Goal: Transaction & Acquisition: Obtain resource

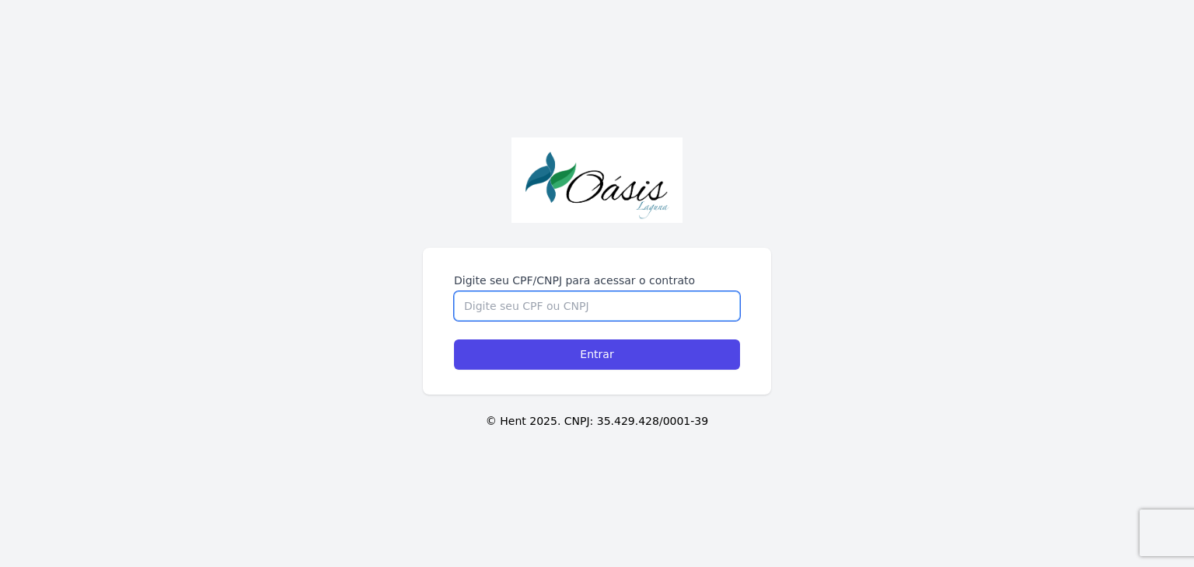
drag, startPoint x: 0, startPoint y: 0, endPoint x: 529, endPoint y: 301, distance: 608.9
click at [529, 301] on input "Digite seu CPF/CNPJ para acessar o contrato" at bounding box center [597, 307] width 286 height 30
click at [530, 302] on input "Digite seu CPF/CNPJ para acessar o contrato" at bounding box center [597, 307] width 286 height 30
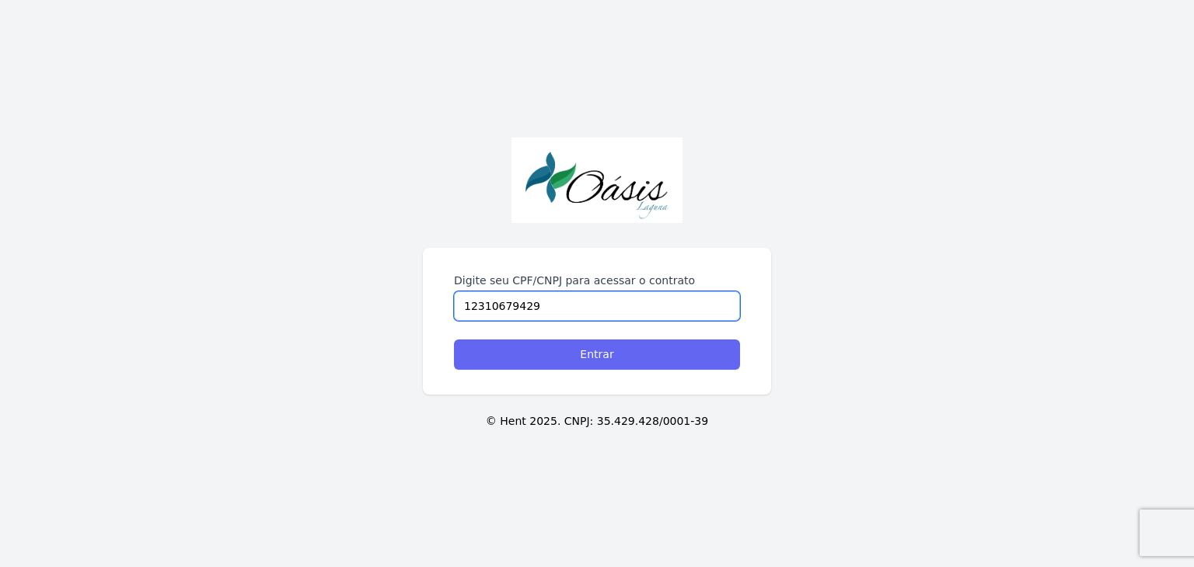
type input "12310679429"
click at [513, 352] on input "Entrar" at bounding box center [597, 355] width 286 height 30
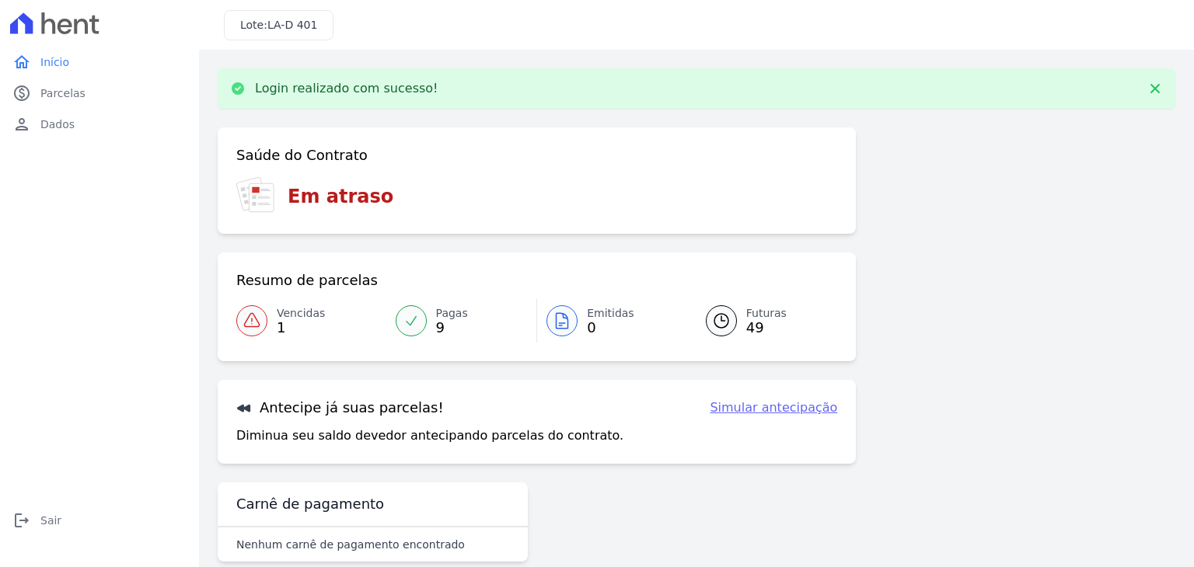
click at [453, 322] on span "9" at bounding box center [452, 328] width 32 height 12
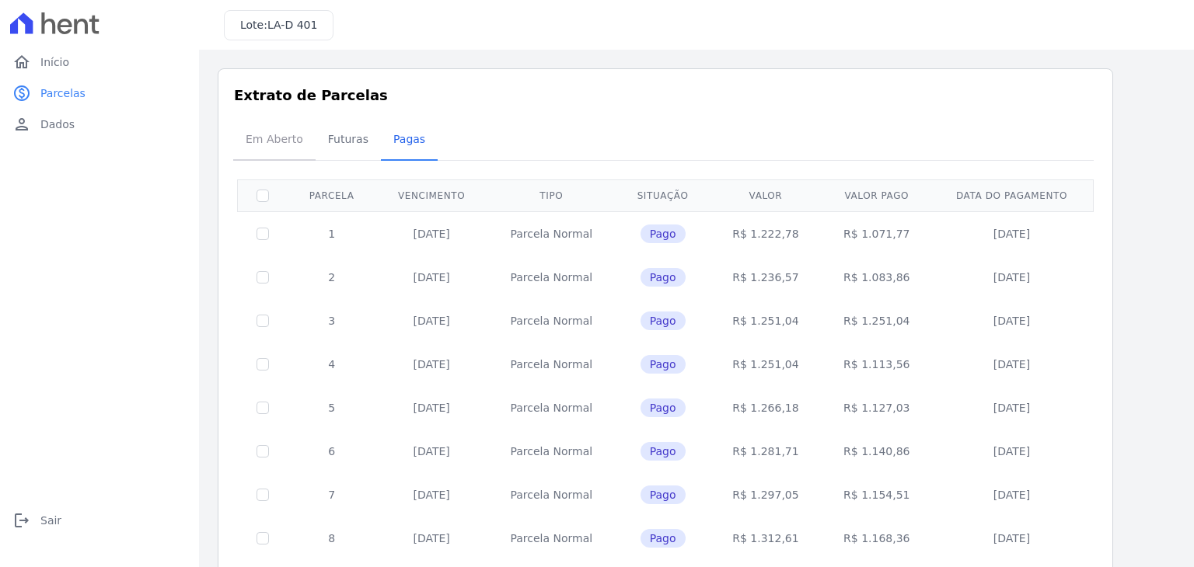
click at [273, 131] on span "Em Aberto" at bounding box center [274, 139] width 76 height 31
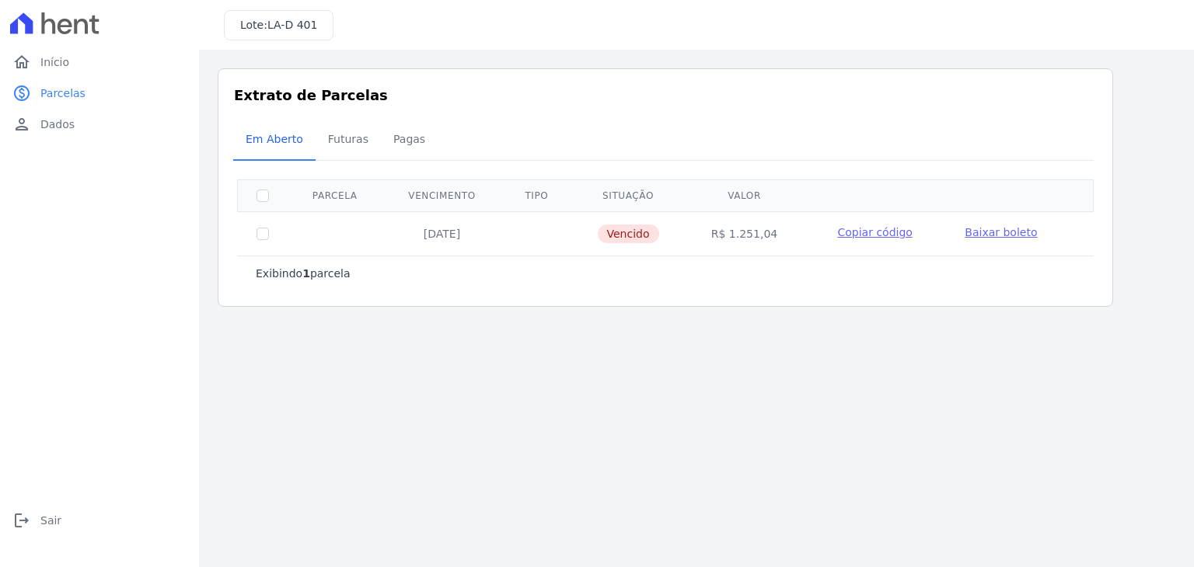
click at [988, 230] on span "Baixar boleto" at bounding box center [1001, 232] width 72 height 12
click at [115, 72] on link "home Início" at bounding box center [99, 62] width 187 height 31
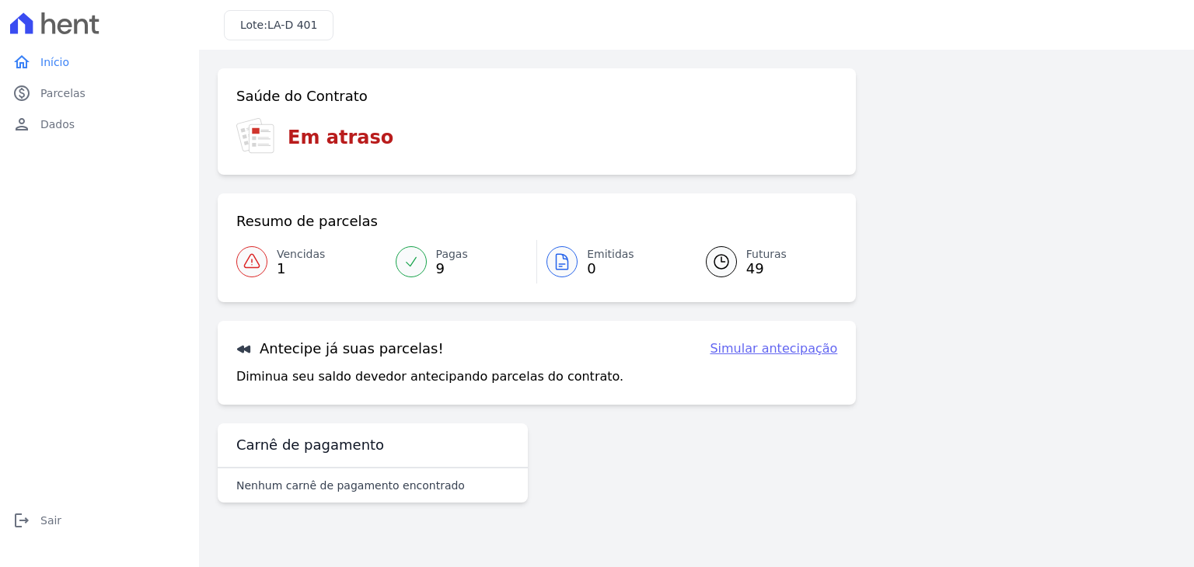
click at [745, 281] on link "Futuras 49" at bounding box center [762, 262] width 151 height 44
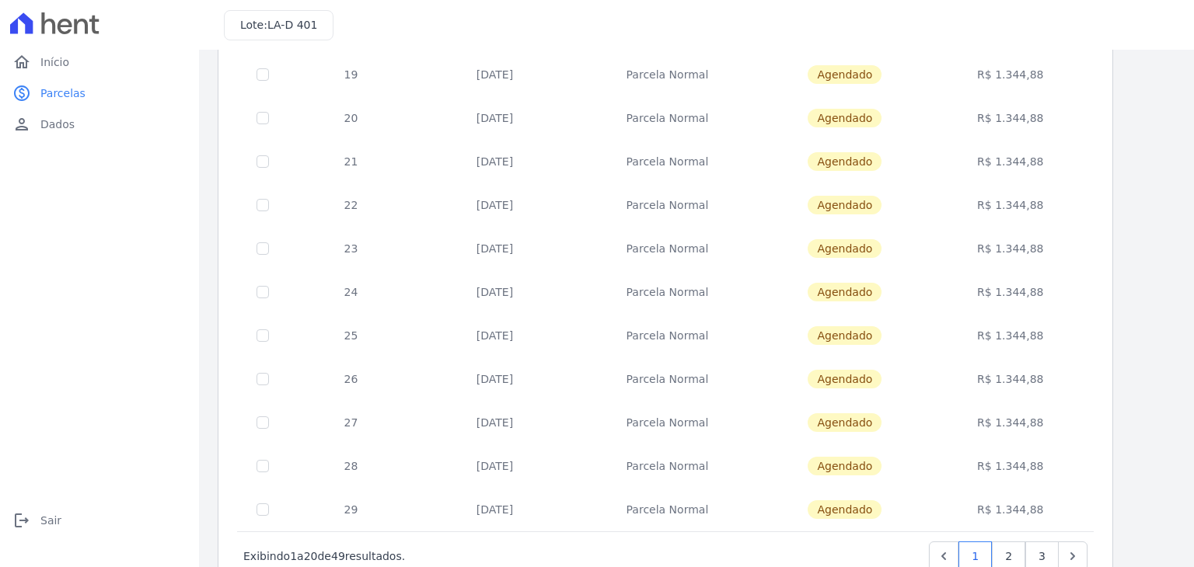
scroll to position [603, 0]
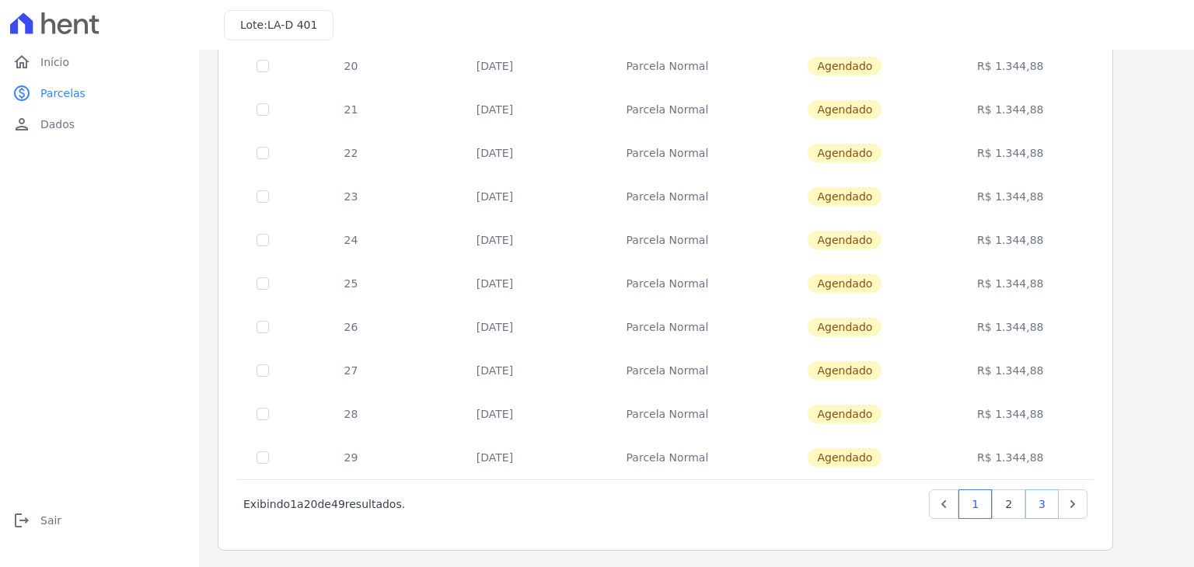
click at [1052, 508] on link "3" at bounding box center [1041, 505] width 33 height 30
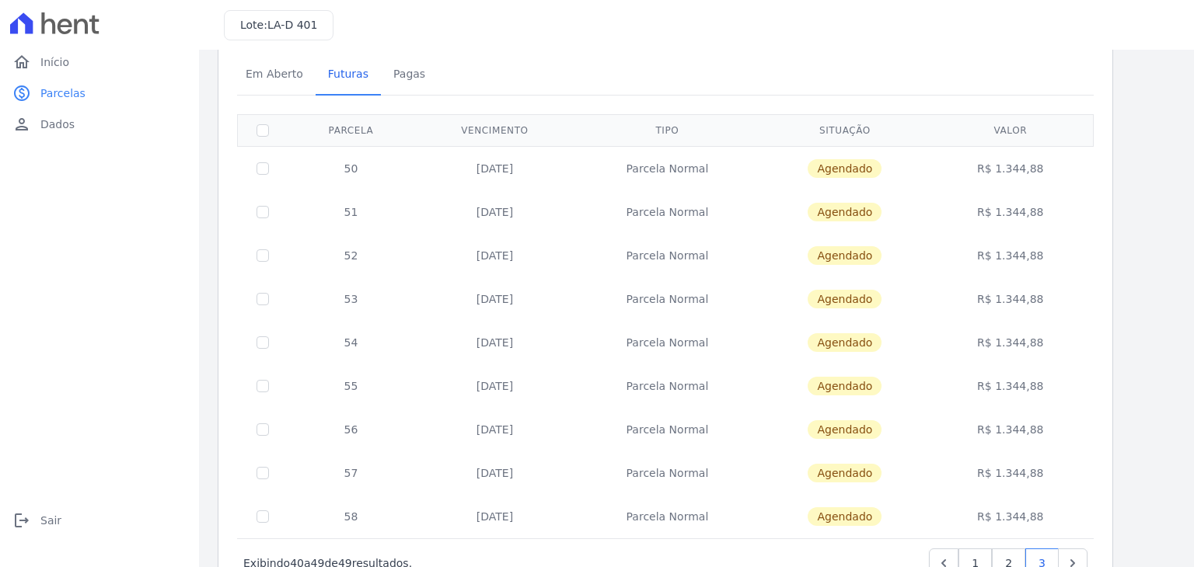
scroll to position [124, 0]
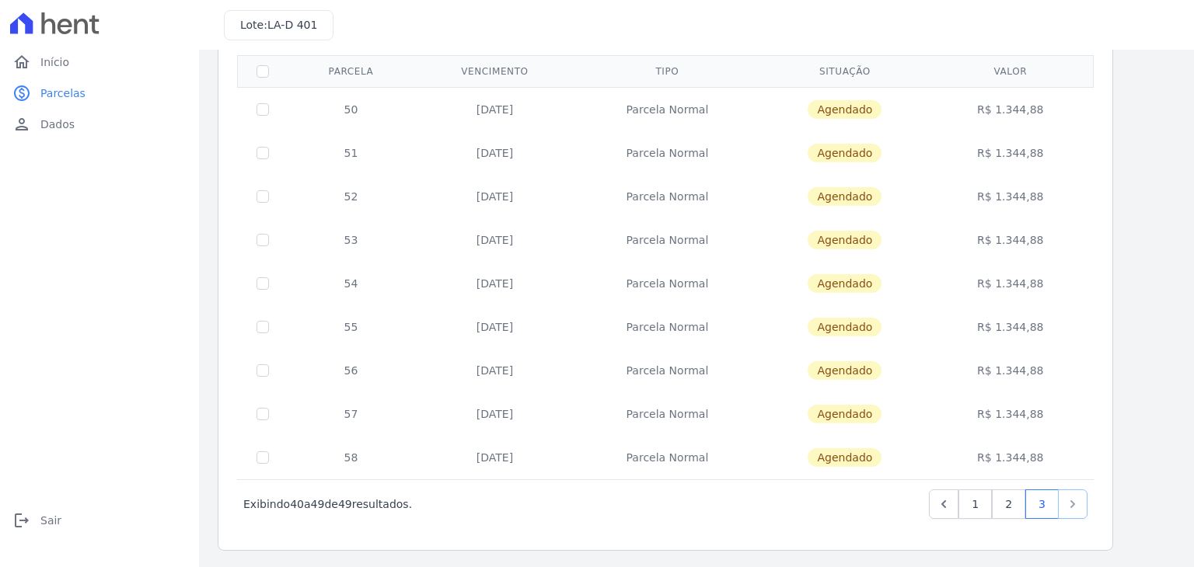
click at [1072, 507] on icon "Next" at bounding box center [1073, 505] width 16 height 16
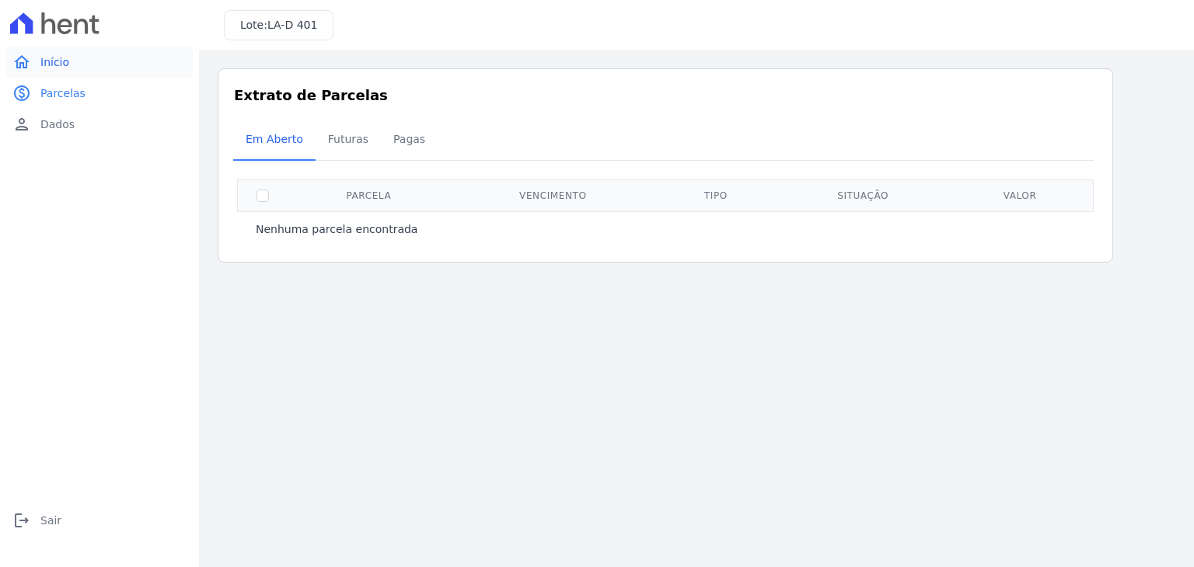
click at [78, 62] on link "home Início" at bounding box center [99, 62] width 187 height 31
